Goal: Task Accomplishment & Management: Manage account settings

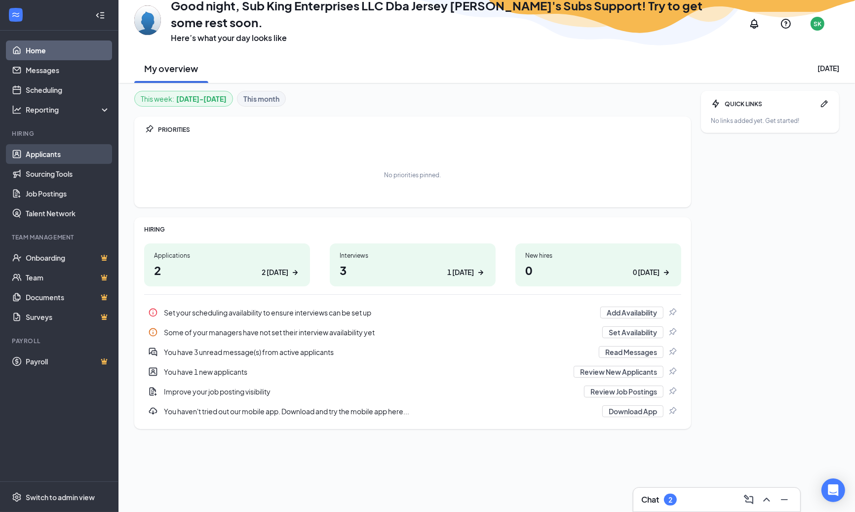
click at [59, 152] on link "Applicants" at bounding box center [68, 154] width 84 height 20
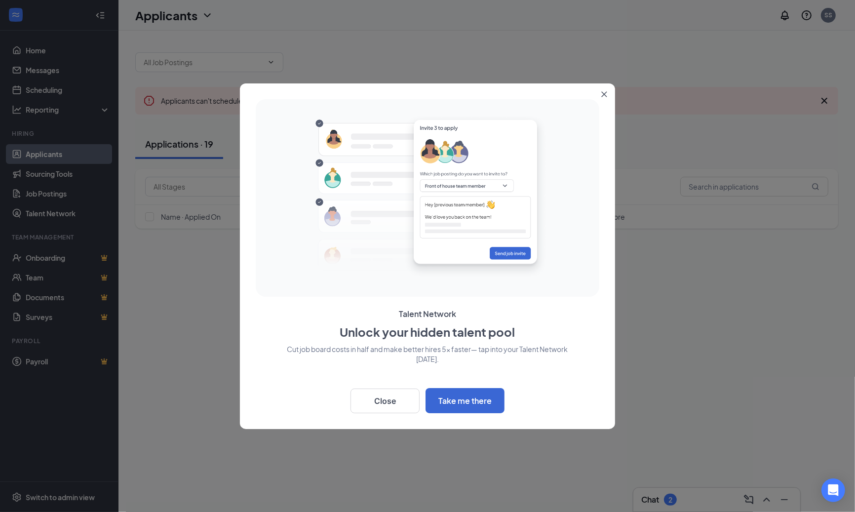
click at [268, 65] on div at bounding box center [427, 256] width 855 height 512
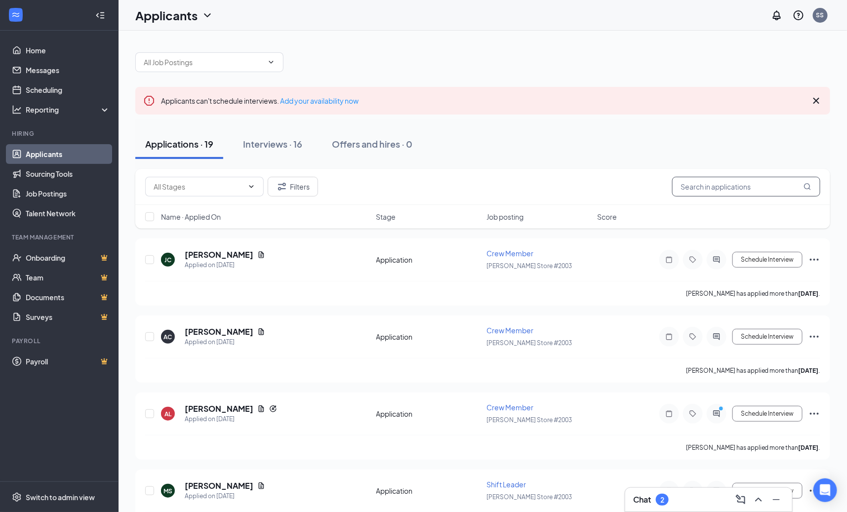
click at [689, 189] on input "text" at bounding box center [746, 187] width 148 height 20
paste input "Brittany"
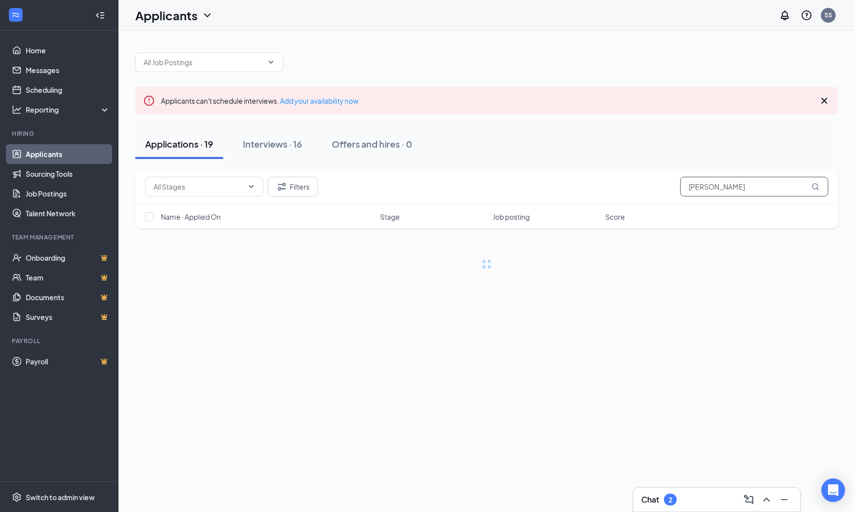
type input "Brittany"
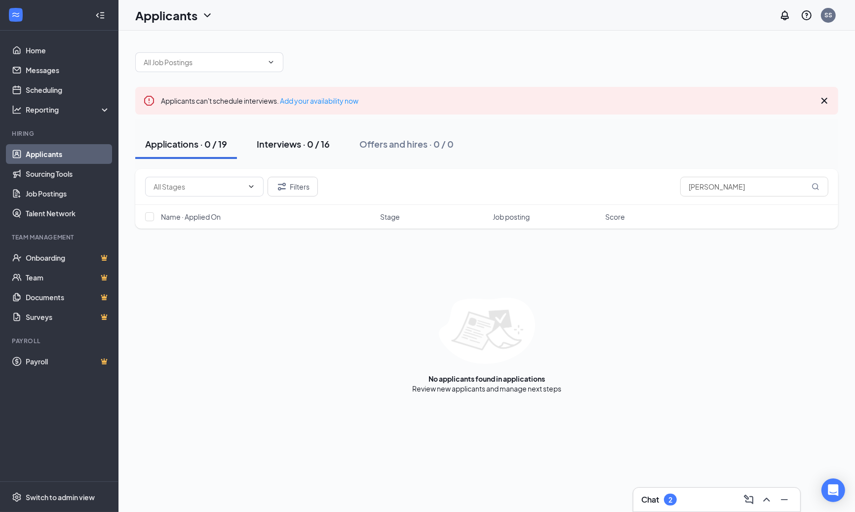
click at [284, 151] on button "Interviews · 0 / 16" at bounding box center [293, 144] width 93 height 30
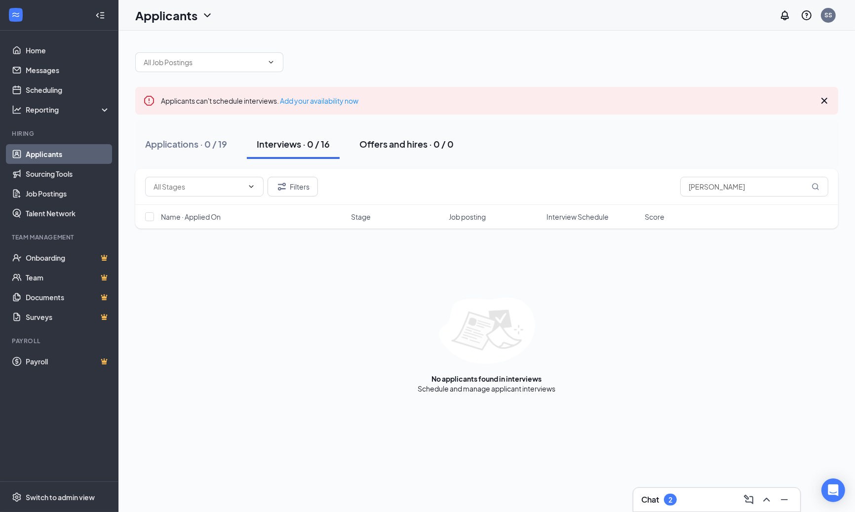
click at [339, 148] on button "Interviews · 0 / 16" at bounding box center [293, 144] width 93 height 30
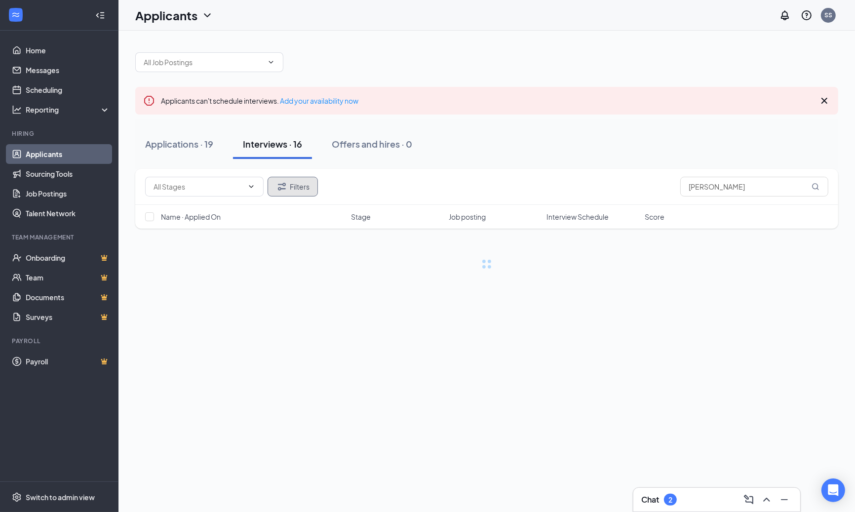
click at [285, 182] on icon "Filter" at bounding box center [282, 187] width 12 height 12
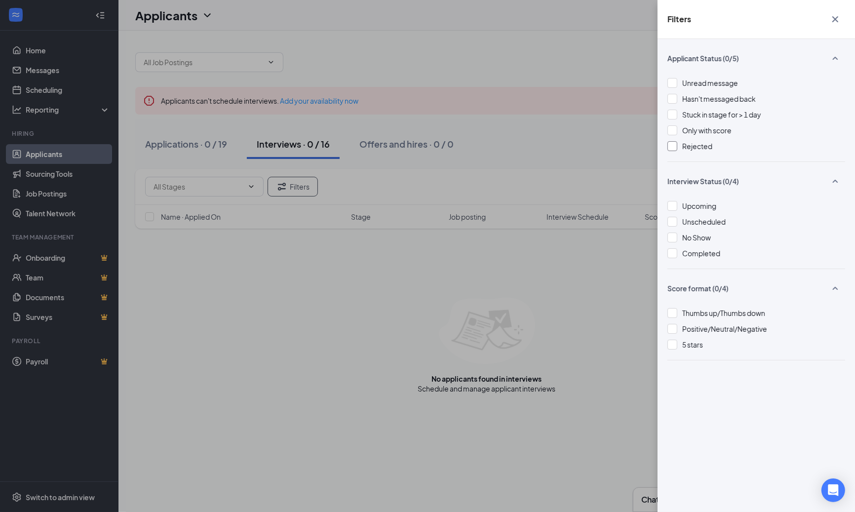
click at [691, 147] on span "Rejected" at bounding box center [697, 146] width 30 height 9
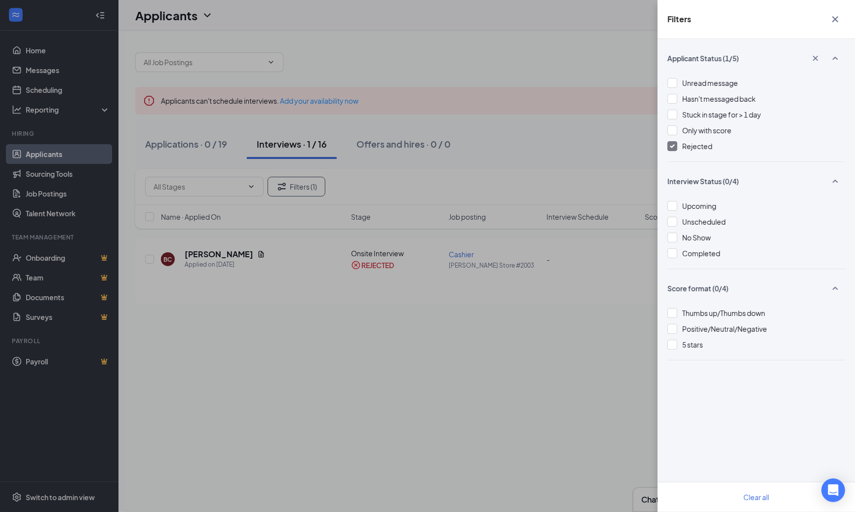
click at [492, 91] on div "Filters Applicant Status (1/5) Unread message Hasn't messaged back Stuck in sta…" at bounding box center [427, 256] width 855 height 512
drag, startPoint x: 332, startPoint y: 74, endPoint x: 324, endPoint y: 73, distance: 8.0
click at [329, 74] on div "Filters Applicant Status (1/5) Unread message Hasn't messaged back Stuck in sta…" at bounding box center [427, 256] width 855 height 512
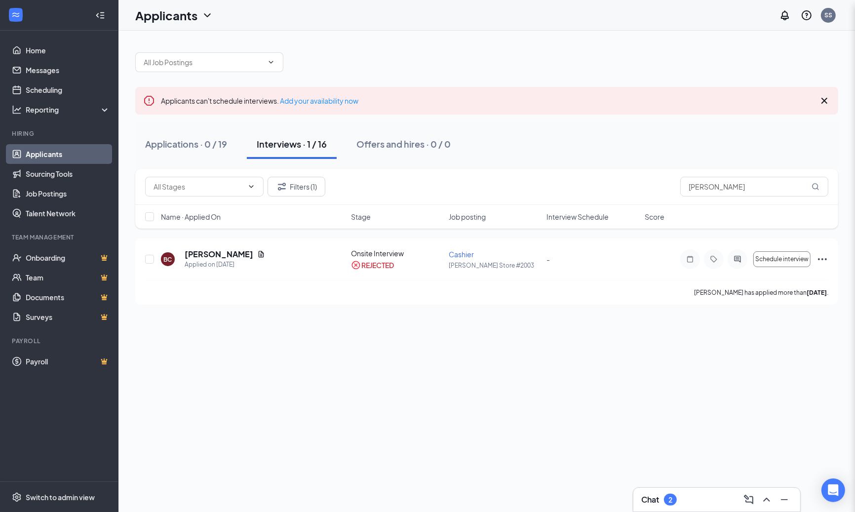
click at [185, 17] on h1 "Applicants" at bounding box center [166, 15] width 62 height 17
click at [192, 69] on link "Archived applicants" at bounding box center [194, 64] width 107 height 10
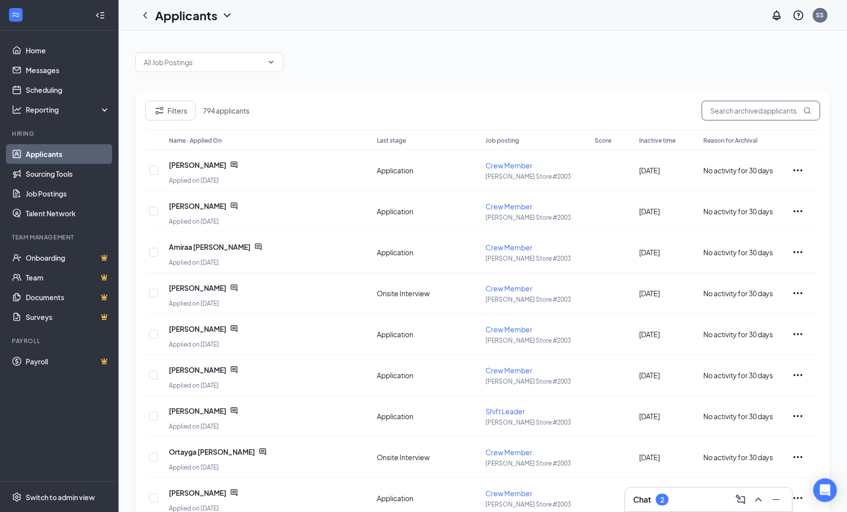
click at [749, 104] on input "text" at bounding box center [761, 111] width 118 height 20
click at [725, 104] on input "text" at bounding box center [761, 111] width 118 height 20
paste input "Sechrist"
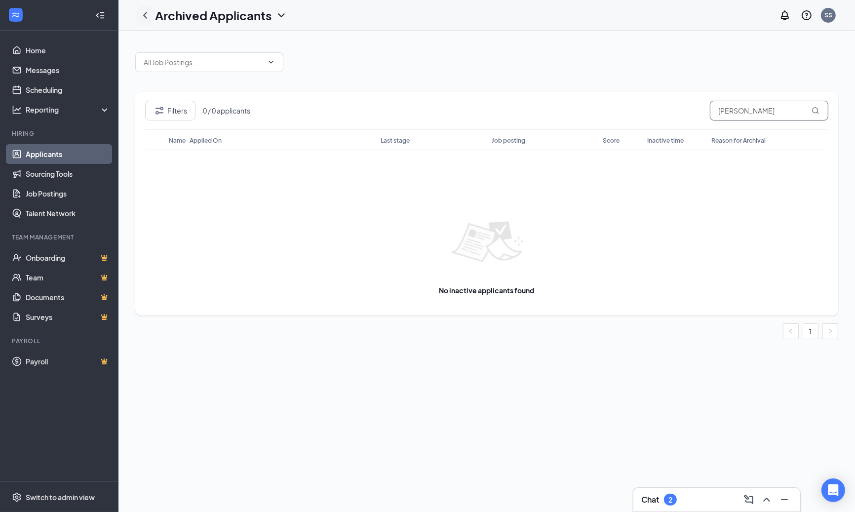
type input "Sechrist"
click at [146, 21] on div at bounding box center [145, 15] width 20 height 20
click at [177, 110] on button "Filters" at bounding box center [170, 111] width 50 height 20
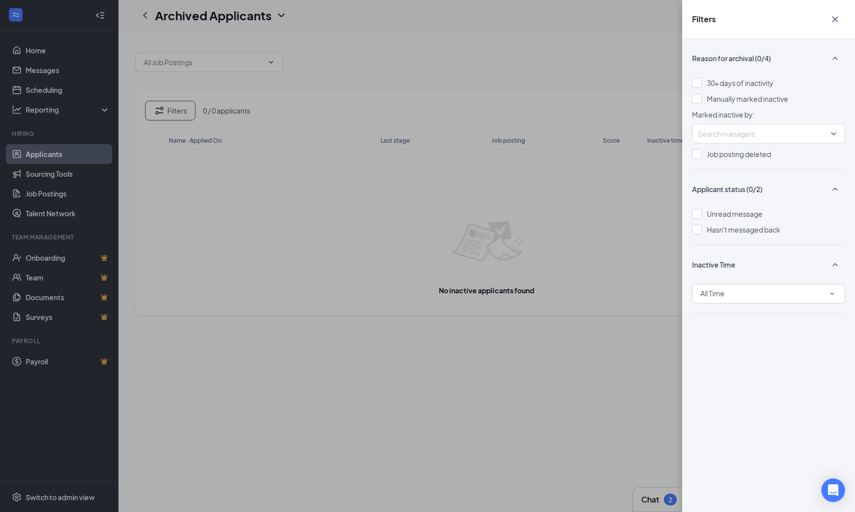
drag, startPoint x: 505, startPoint y: 108, endPoint x: 381, endPoint y: 76, distance: 127.9
click at [504, 107] on div "Filters Reason for archival (0/4) 30+ days of inactivity Manually marked inacti…" at bounding box center [427, 256] width 855 height 512
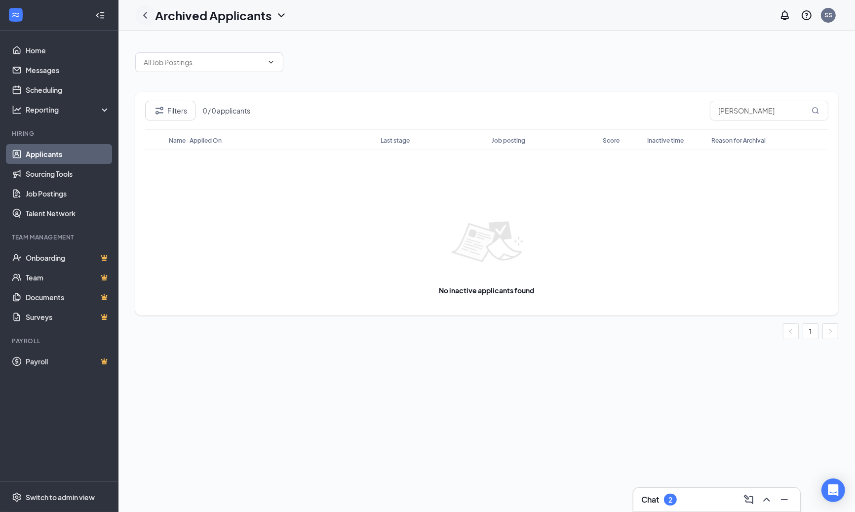
click at [144, 20] on icon "ChevronLeft" at bounding box center [145, 15] width 12 height 12
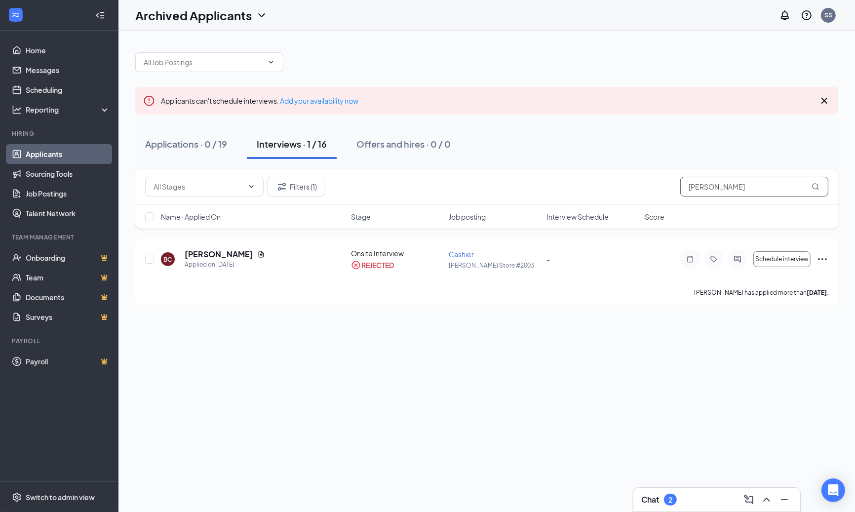
click at [727, 187] on input "Brittany" at bounding box center [754, 187] width 148 height 20
click at [726, 187] on input "Brittany" at bounding box center [754, 187] width 148 height 20
paste input "Sechrist"
type input "Sechrist"
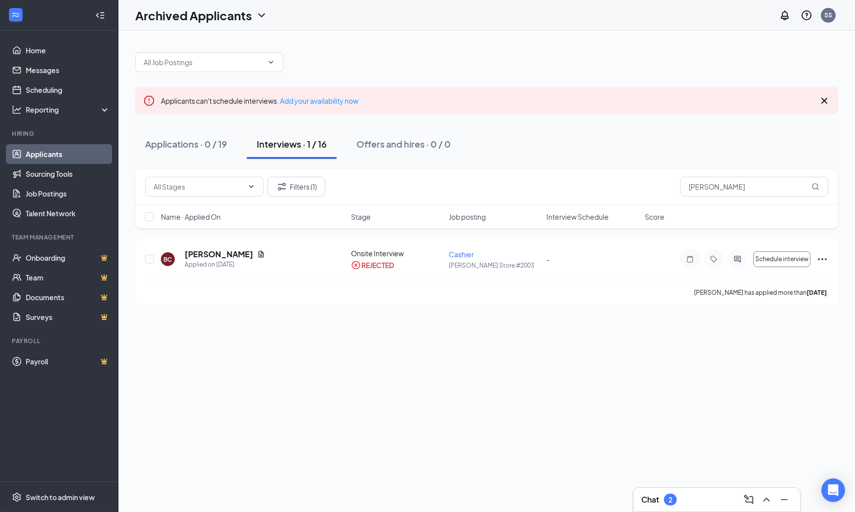
click at [581, 151] on div "Applications · 0 / 19 Interviews · 1 / 16 Offers and hires · 0 / 0" at bounding box center [486, 144] width 703 height 30
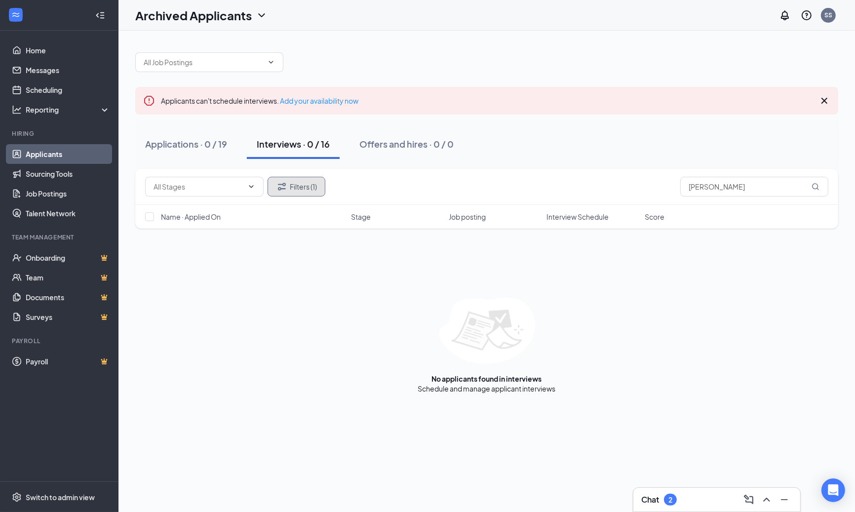
click at [313, 182] on button "Filters (1)" at bounding box center [297, 187] width 58 height 20
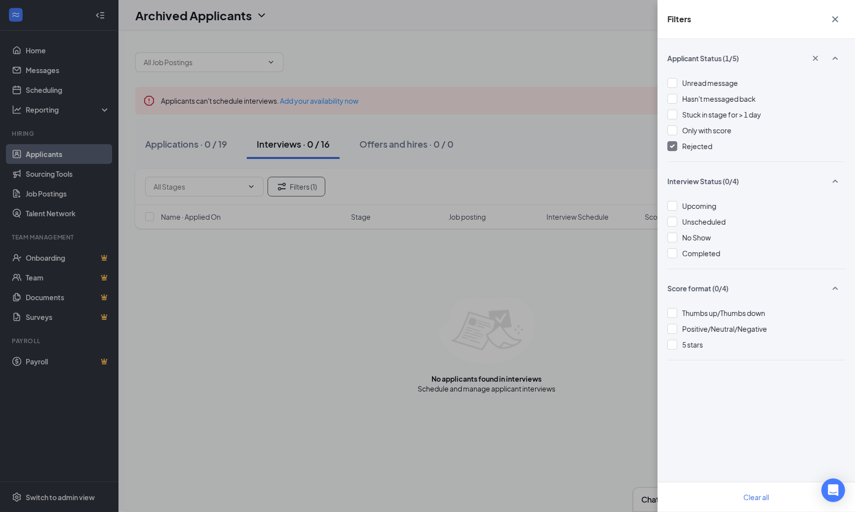
drag, startPoint x: 700, startPoint y: 144, endPoint x: 650, endPoint y: 144, distance: 49.4
click at [696, 144] on span "Rejected" at bounding box center [697, 146] width 30 height 9
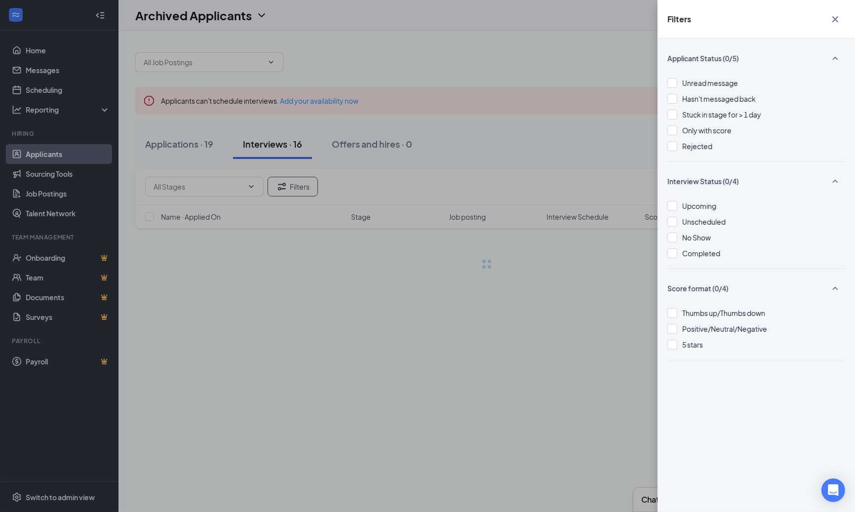
click at [461, 124] on div "Filters Applicant Status (0/5) Unread message Hasn't messaged back Stuck in sta…" at bounding box center [427, 256] width 855 height 512
click at [579, 161] on div "Filters Applicant Status (0/5) Unread message Hasn't messaged back Stuck in sta…" at bounding box center [427, 256] width 855 height 512
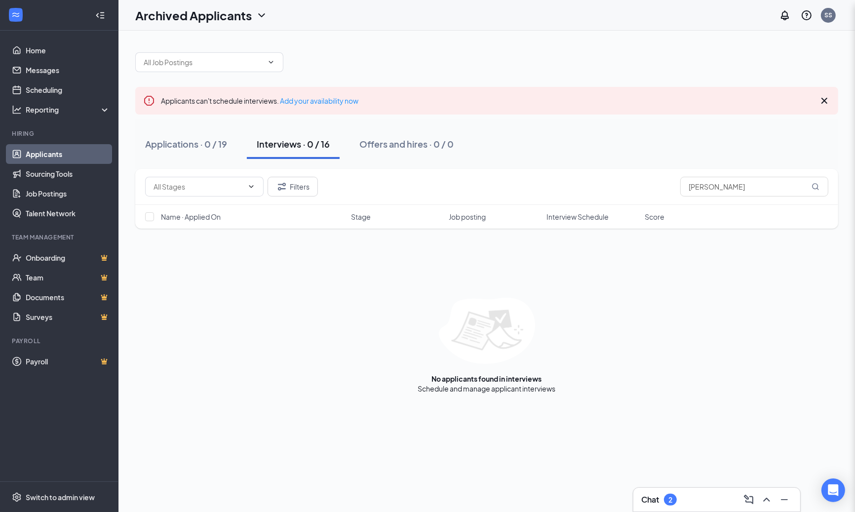
click at [579, 161] on div "Filters Applicant Status (0/5) Unread message Hasn't messaged back Stuck in sta…" at bounding box center [427, 256] width 855 height 512
click at [718, 180] on input "Sechrist" at bounding box center [754, 187] width 148 height 20
drag, startPoint x: 238, startPoint y: 9, endPoint x: 237, endPoint y: 15, distance: 6.0
click at [238, 9] on h1 "Archived Applicants" at bounding box center [193, 15] width 117 height 17
click at [237, 16] on h1 "Archived Applicants" at bounding box center [193, 15] width 117 height 17
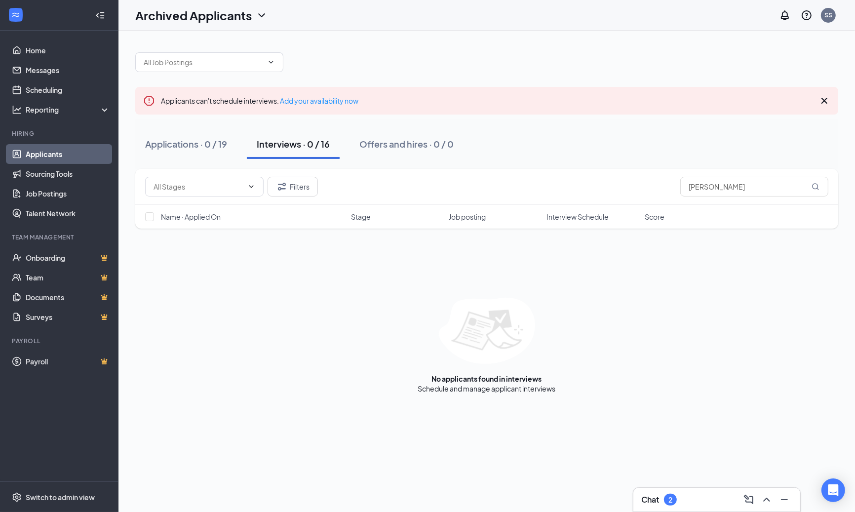
click at [231, 22] on h1 "Archived Applicants" at bounding box center [193, 15] width 117 height 17
click at [196, 47] on link "Applicants" at bounding box center [194, 43] width 107 height 10
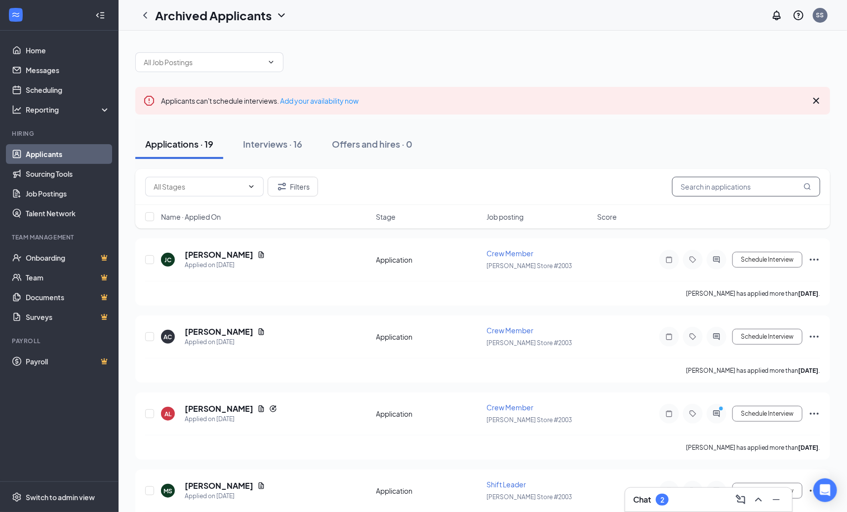
click at [720, 184] on input "text" at bounding box center [746, 187] width 148 height 20
paste input "Sechrist"
type input "Sechrist"
click at [630, 171] on div "Filters Sechrist" at bounding box center [482, 187] width 695 height 36
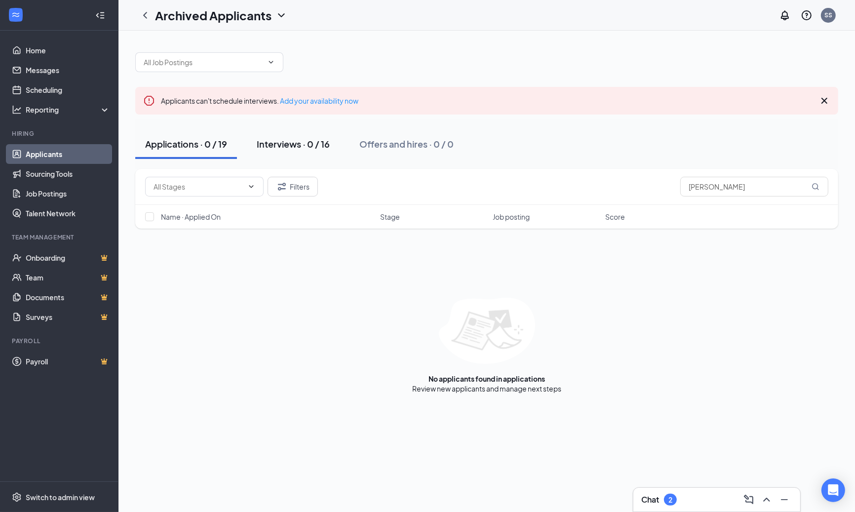
click at [298, 153] on button "Interviews · 0 / 16" at bounding box center [293, 144] width 93 height 30
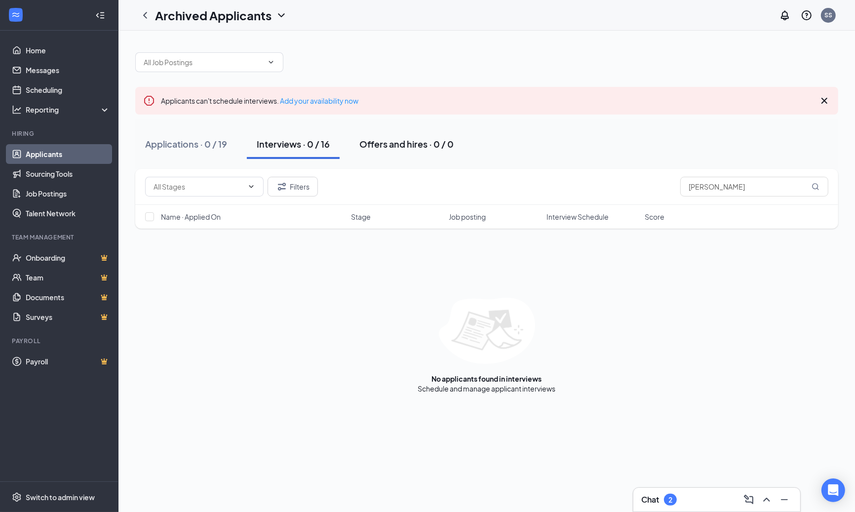
click at [396, 142] on div "Offers and hires · 0 / 0" at bounding box center [406, 144] width 94 height 12
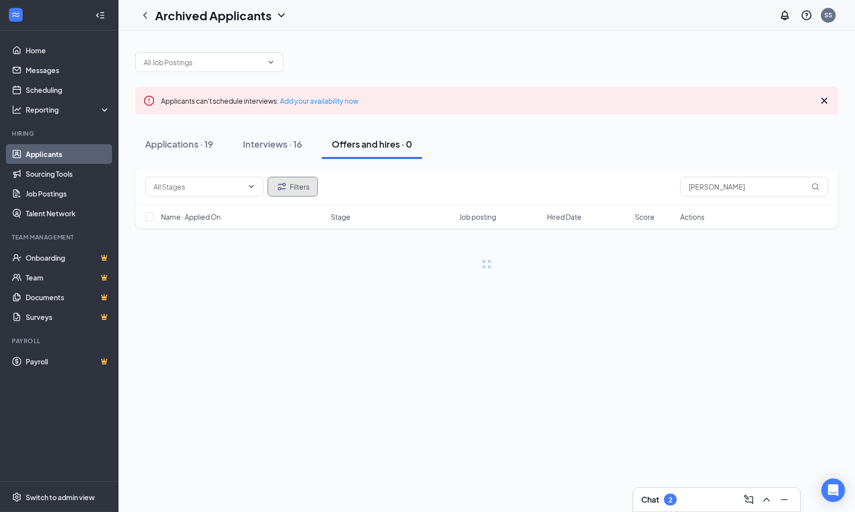
click at [302, 181] on button "Filters" at bounding box center [293, 187] width 50 height 20
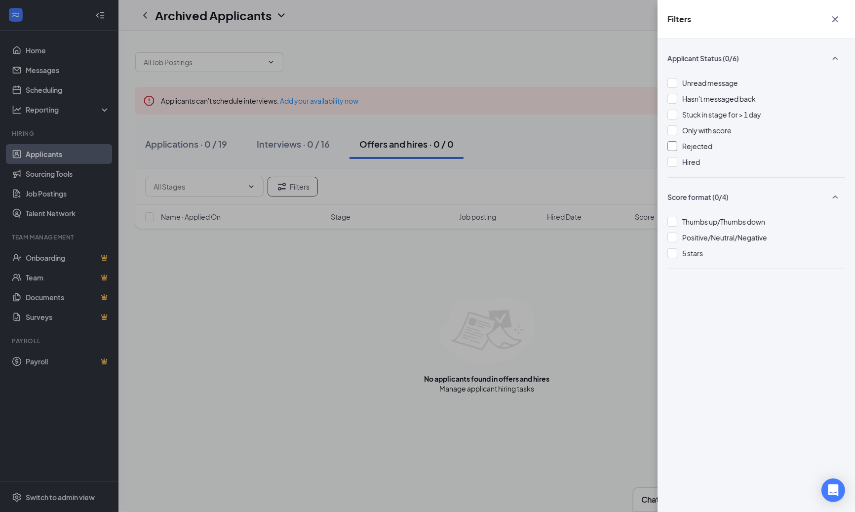
click at [698, 149] on span "Rejected" at bounding box center [697, 146] width 30 height 9
click at [551, 134] on div "Filters Applicant Status (1/6) Unread message Hasn't messaged back Stuck in sta…" at bounding box center [427, 256] width 855 height 512
click at [513, 169] on div "Filters Applicant Status (1/6) Unread message Hasn't messaged back Stuck in sta…" at bounding box center [427, 256] width 855 height 512
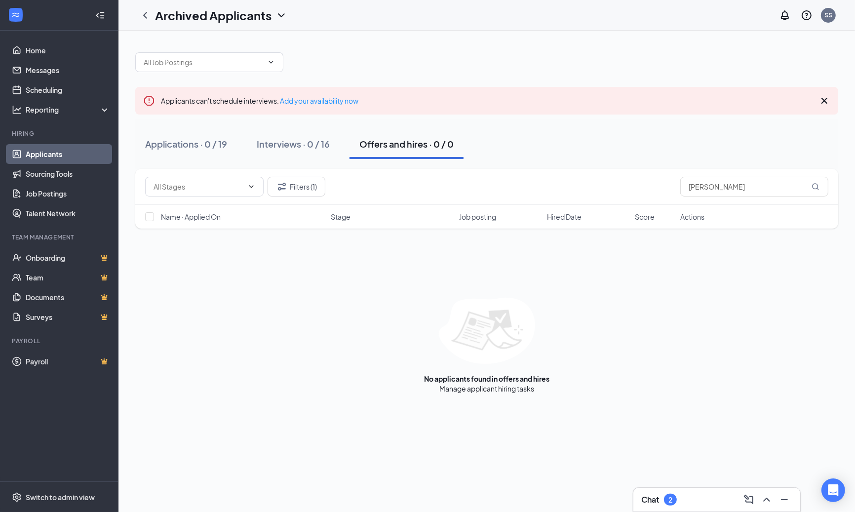
click at [278, 148] on div "Interviews · 0 / 16" at bounding box center [293, 144] width 73 height 12
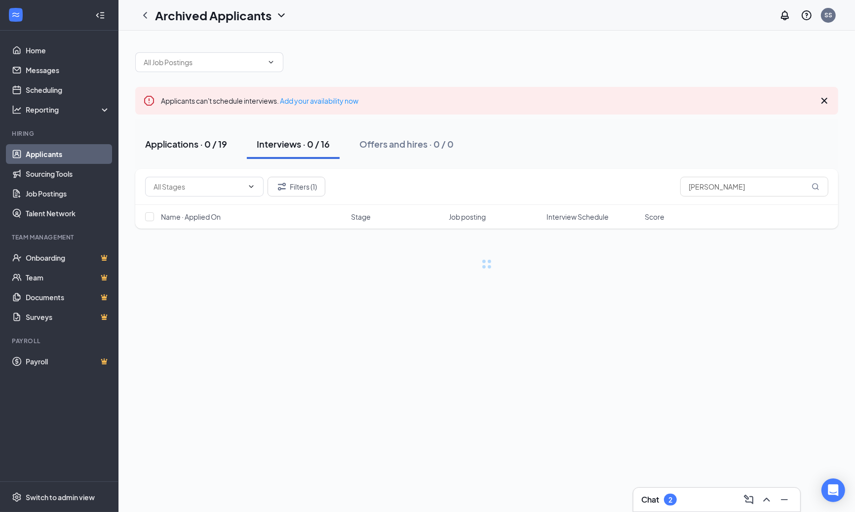
click at [193, 148] on div "Applications · 0 / 19" at bounding box center [186, 144] width 82 height 12
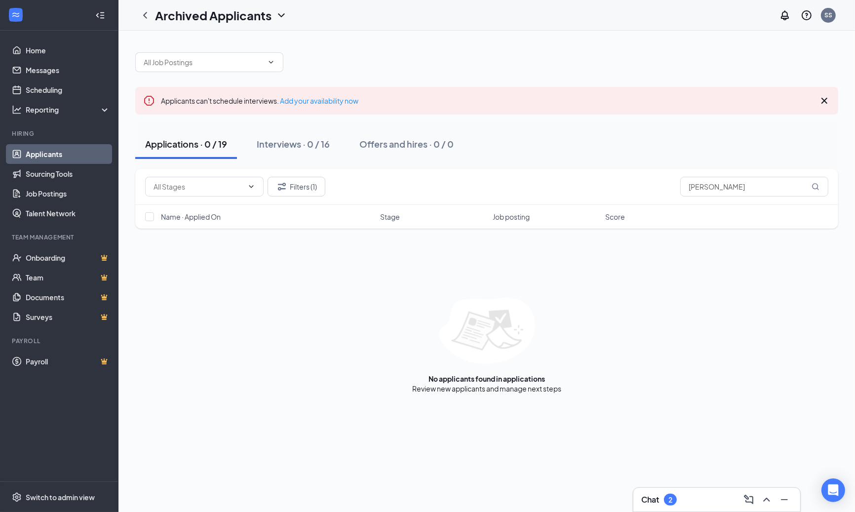
click at [144, 11] on icon "ChevronLeft" at bounding box center [145, 15] width 12 height 12
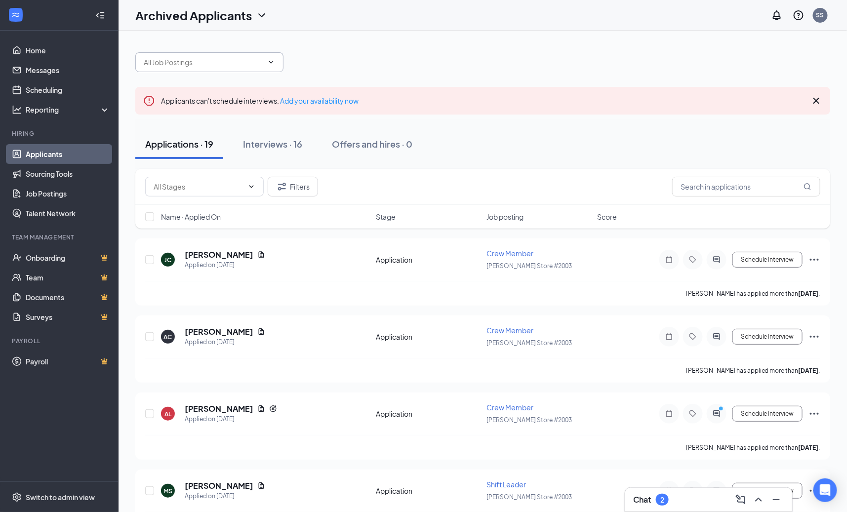
click at [233, 59] on input "text" at bounding box center [203, 62] width 119 height 11
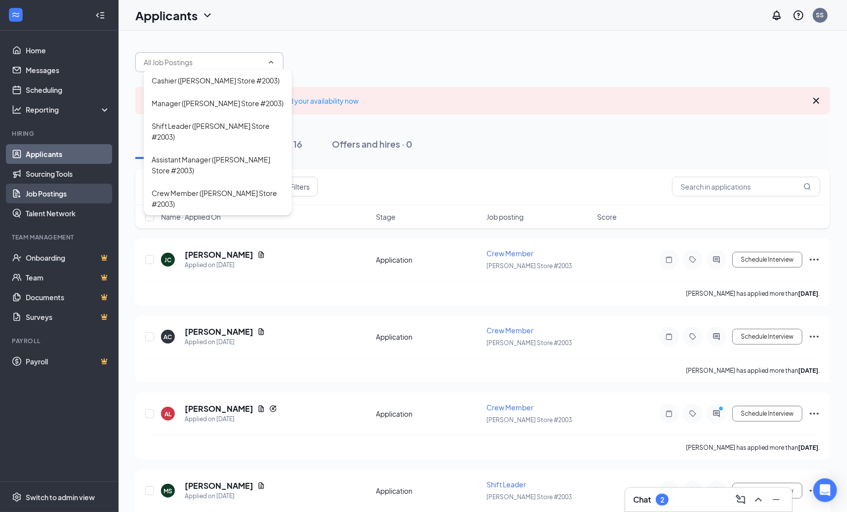
click at [56, 201] on link "Job Postings" at bounding box center [68, 194] width 84 height 20
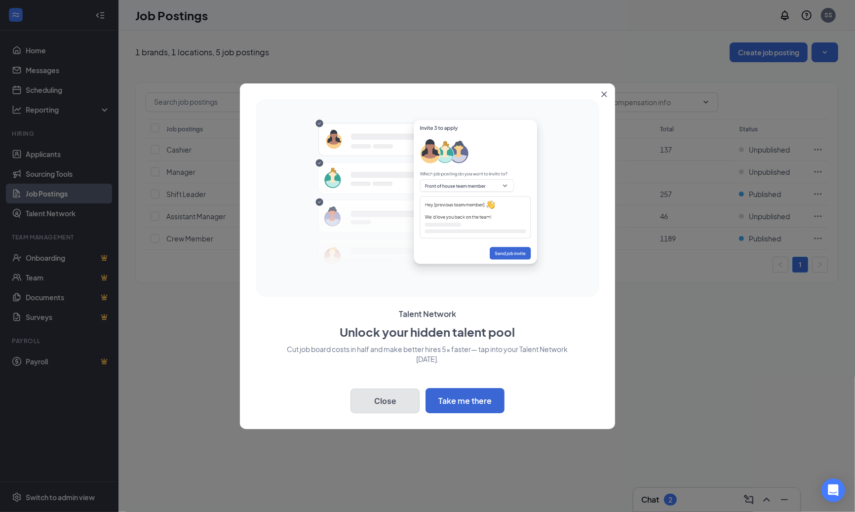
click at [375, 403] on button "Close" at bounding box center [385, 401] width 69 height 25
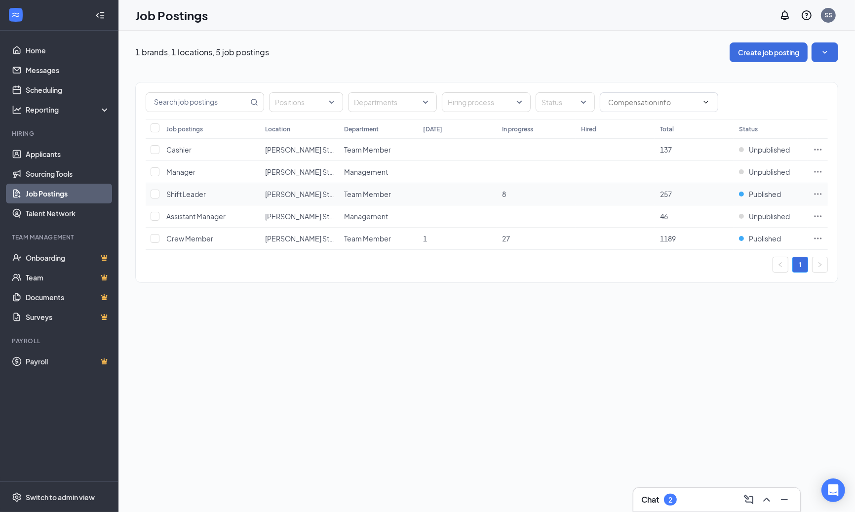
click at [817, 191] on icon "Ellipses" at bounding box center [818, 194] width 10 height 10
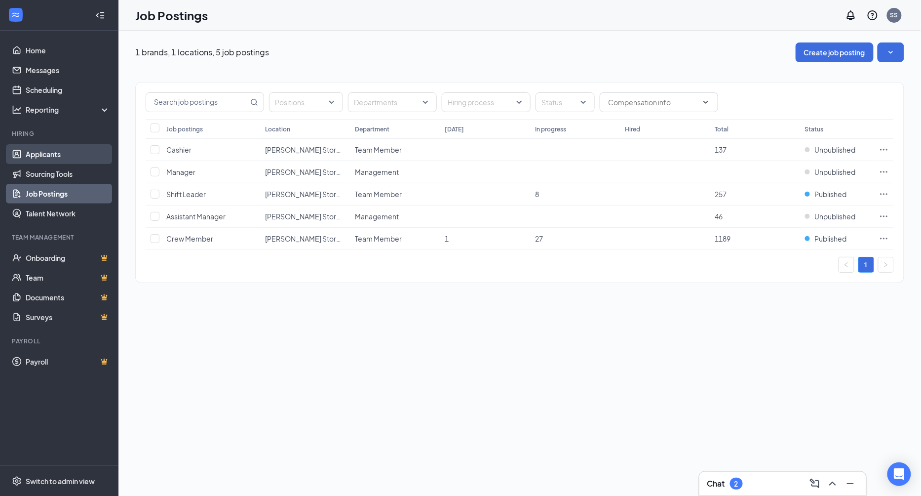
click at [62, 155] on link "Applicants" at bounding box center [68, 154] width 84 height 20
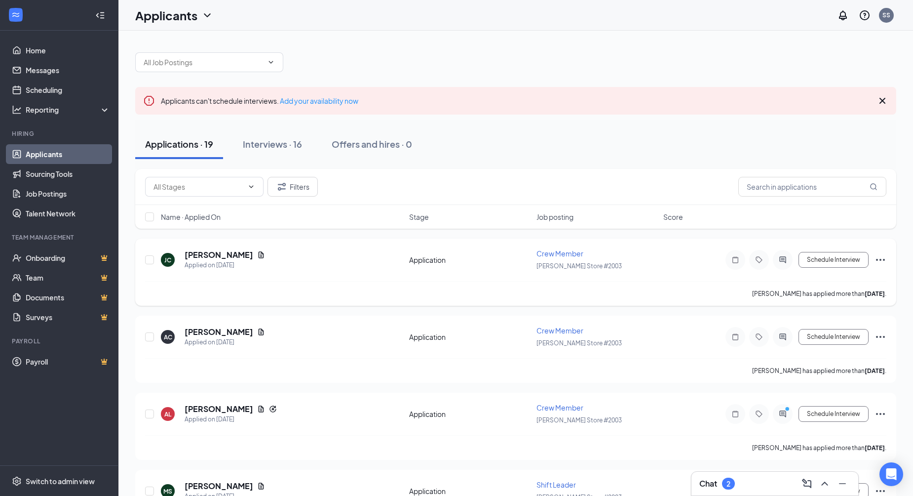
click at [855, 258] on div "JC JESSICA CAPERS Applied on Sep 14 Application Crew Member Paxton Store #2003 …" at bounding box center [515, 271] width 761 height 67
click at [855, 258] on icon "Ellipses" at bounding box center [881, 260] width 12 height 12
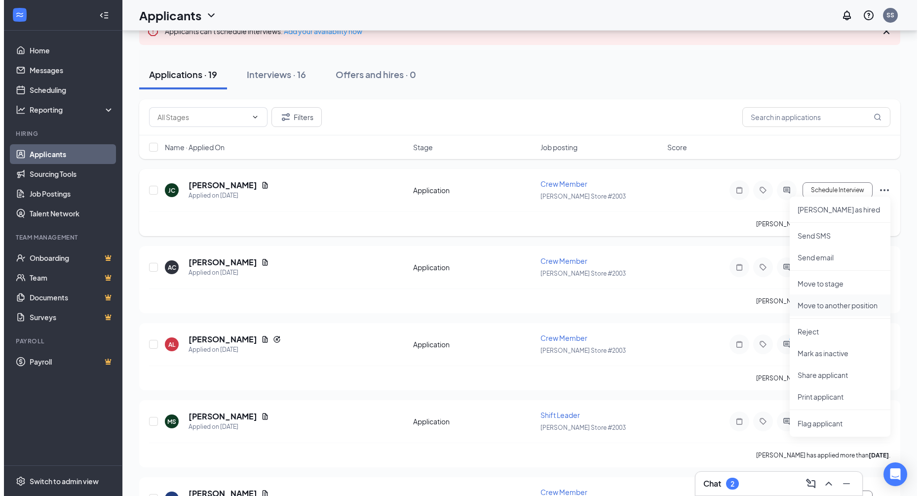
scroll to position [62, 0]
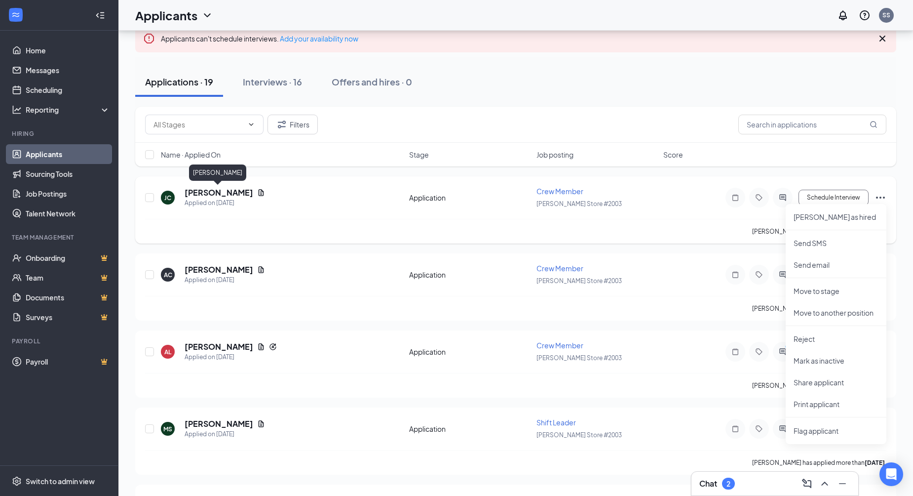
click at [222, 189] on h5 "JESSICA CAPERS" at bounding box center [219, 192] width 69 height 11
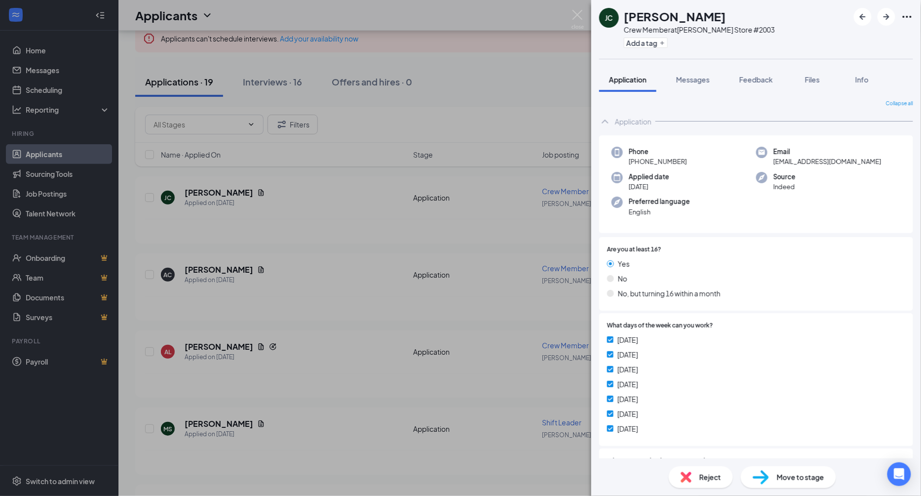
click at [855, 14] on icon "Ellipses" at bounding box center [907, 17] width 12 height 12
click at [737, 123] on div "Application" at bounding box center [756, 122] width 314 height 20
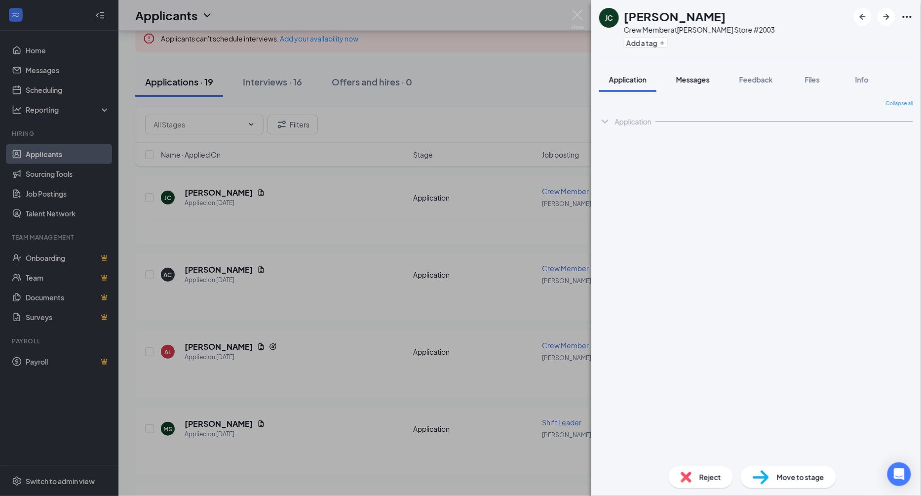
click at [692, 86] on button "Messages" at bounding box center [692, 79] width 53 height 25
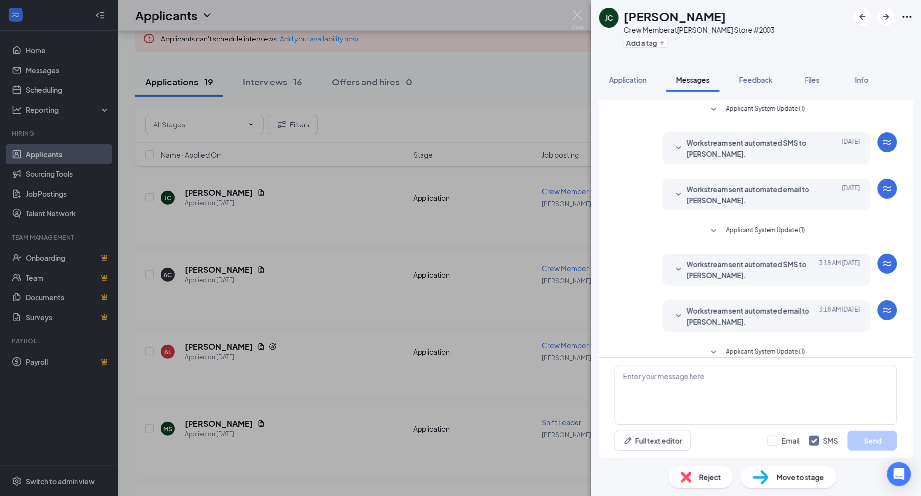
scroll to position [166, 0]
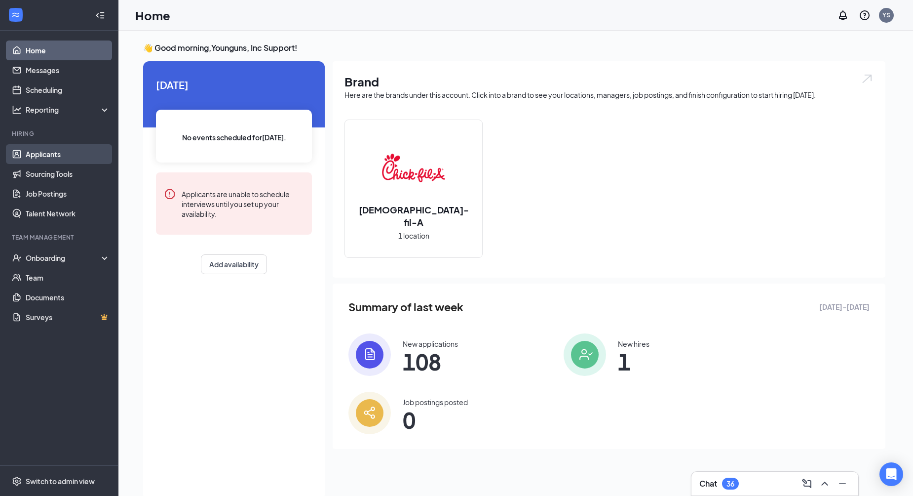
click at [85, 150] on link "Applicants" at bounding box center [68, 154] width 84 height 20
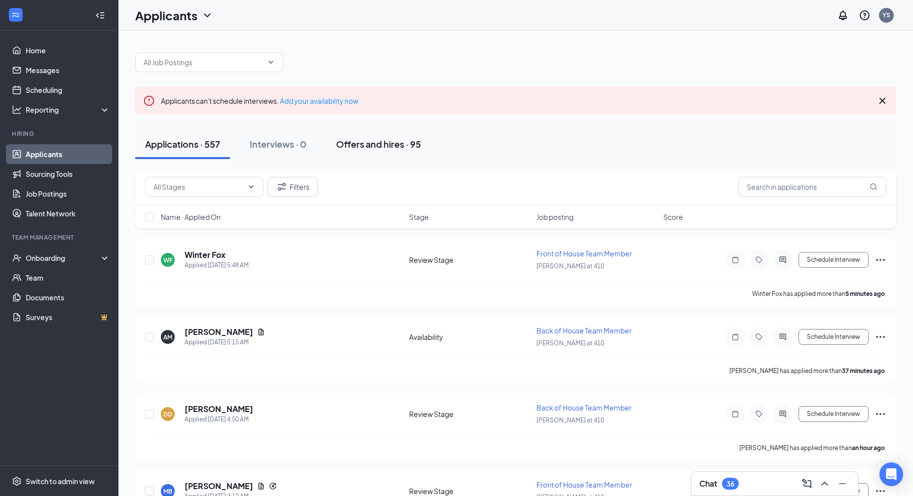
click at [391, 149] on div "Offers and hires · 95" at bounding box center [378, 144] width 85 height 12
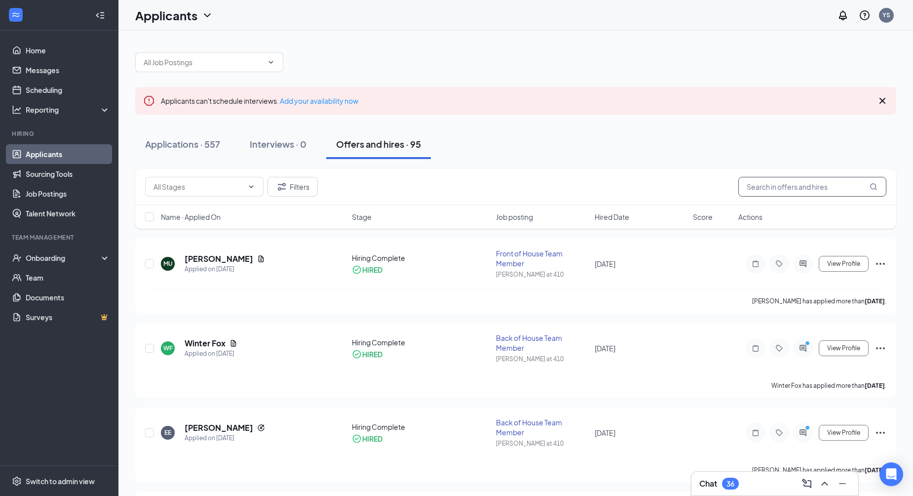
click at [766, 192] on input "text" at bounding box center [813, 187] width 148 height 20
click at [885, 346] on icon "Ellipses" at bounding box center [881, 348] width 12 height 12
click at [829, 365] on p "Mark not hired" at bounding box center [836, 372] width 85 height 20
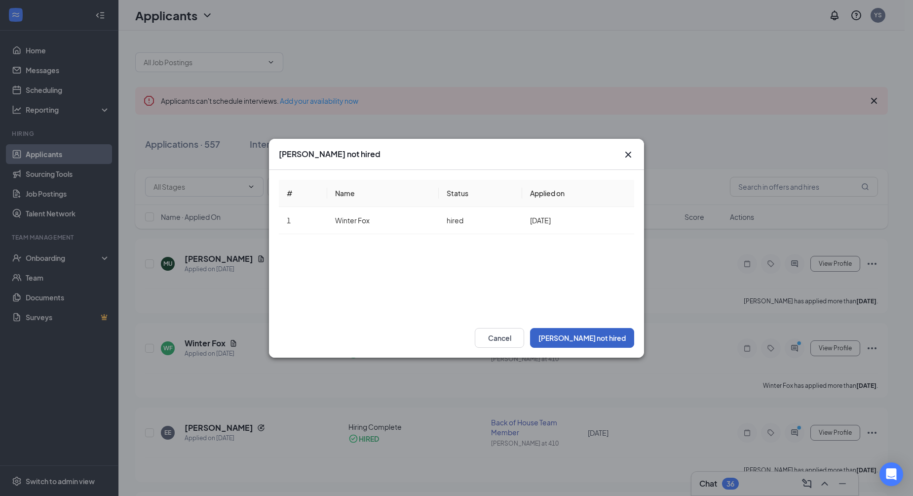
click at [608, 343] on button "Mark not hired" at bounding box center [582, 338] width 104 height 20
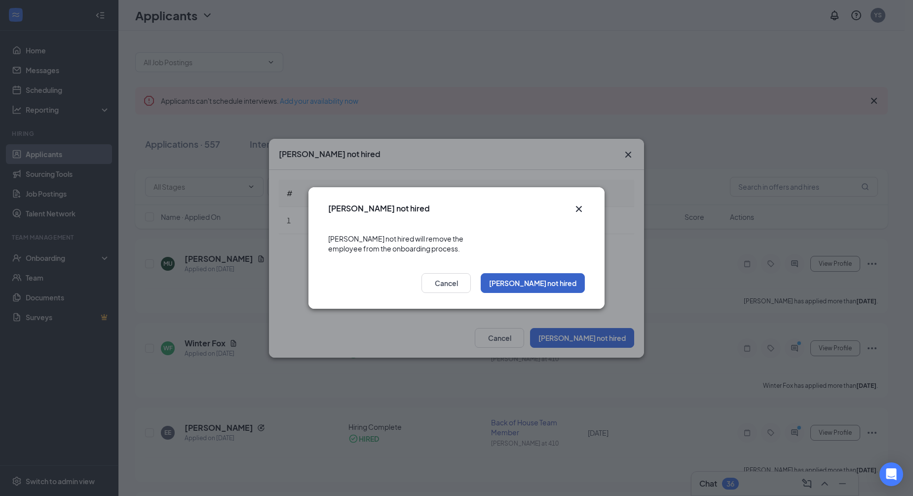
click at [577, 280] on button "Mark not hired" at bounding box center [533, 283] width 104 height 20
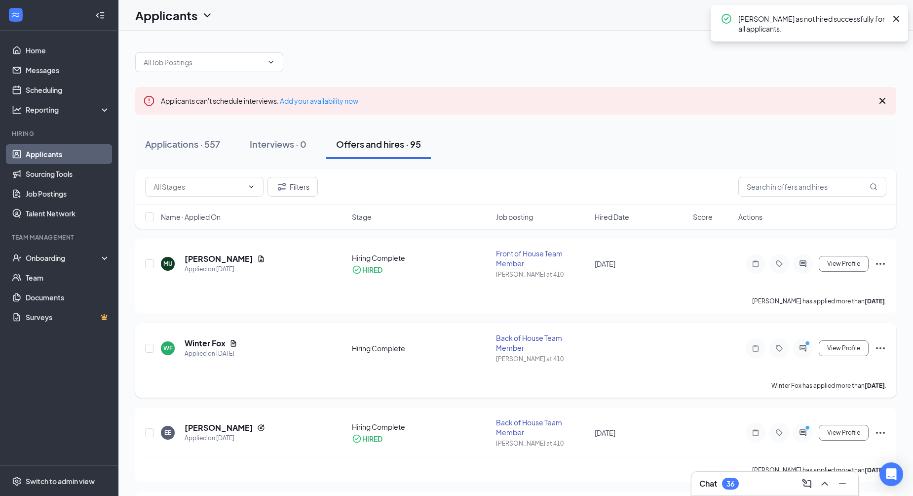
click at [884, 345] on icon "Ellipses" at bounding box center [881, 348] width 12 height 12
click at [836, 370] on p "Mark as hired" at bounding box center [836, 367] width 85 height 10
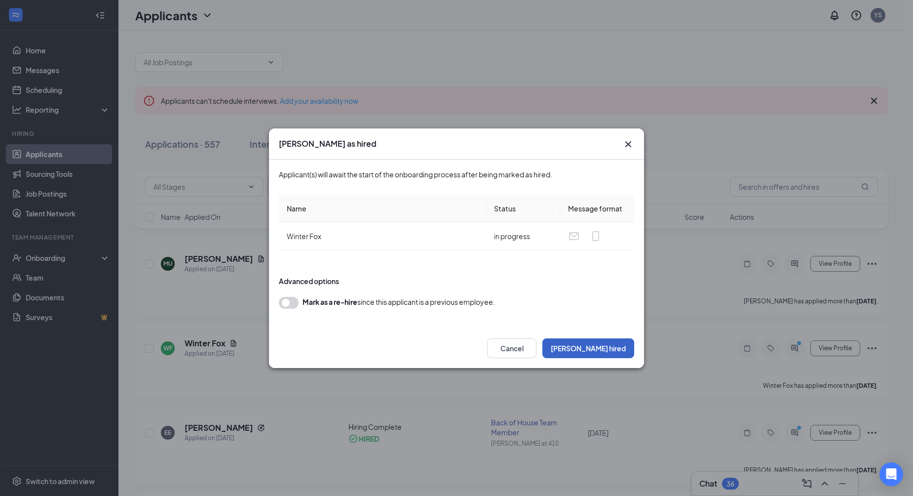
click at [599, 346] on button "Mark hired" at bounding box center [589, 348] width 92 height 20
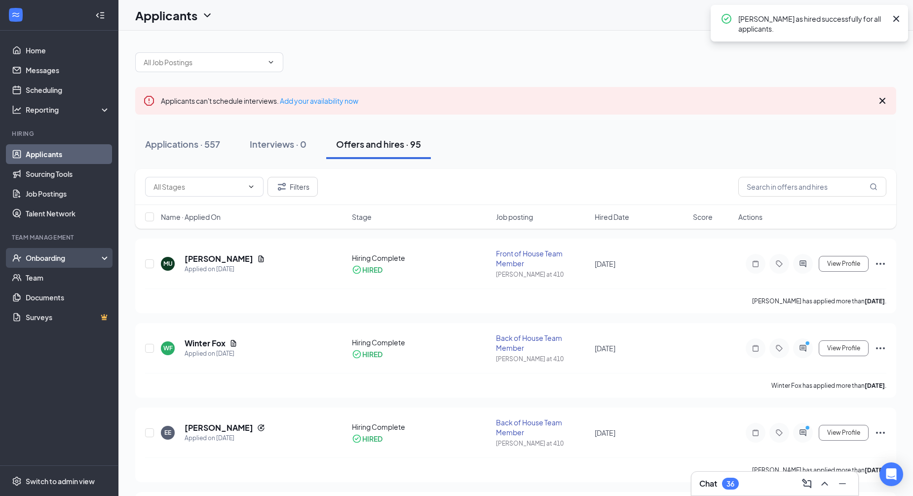
click at [66, 260] on div "Onboarding" at bounding box center [64, 258] width 76 height 10
click at [69, 283] on link "Overview" at bounding box center [68, 278] width 84 height 20
